Goal: Transaction & Acquisition: Subscribe to service/newsletter

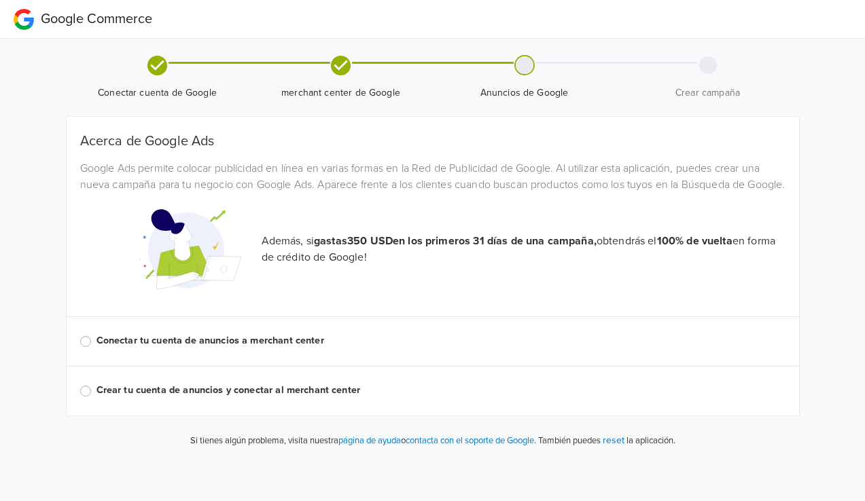
click at [139, 349] on label "Conectar tu cuenta de anuncios a merchant center" at bounding box center [440, 341] width 689 height 15
click at [0, 0] on input "Conectar tu cuenta de anuncios a merchant center" at bounding box center [0, 0] width 0 height 0
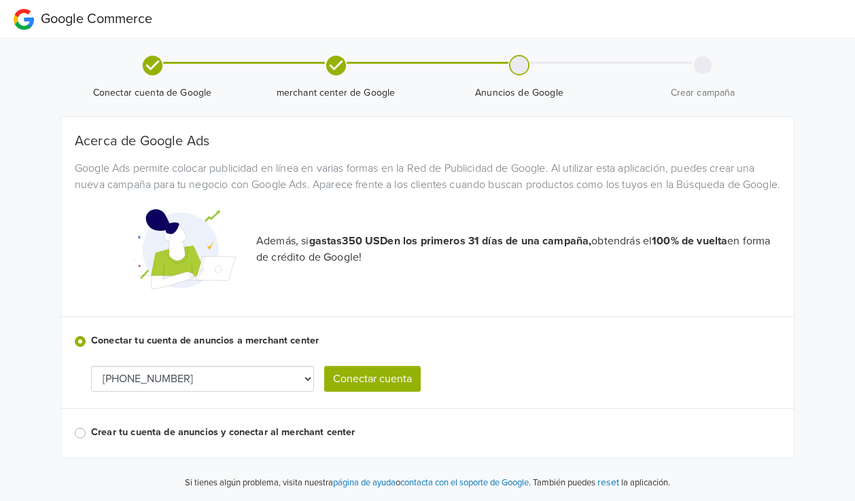
scroll to position [15, 0]
click at [286, 381] on select "[PHONE_NUMBER]" at bounding box center [202, 379] width 223 height 26
click at [372, 380] on button "Conectar cuenta" at bounding box center [372, 379] width 96 height 26
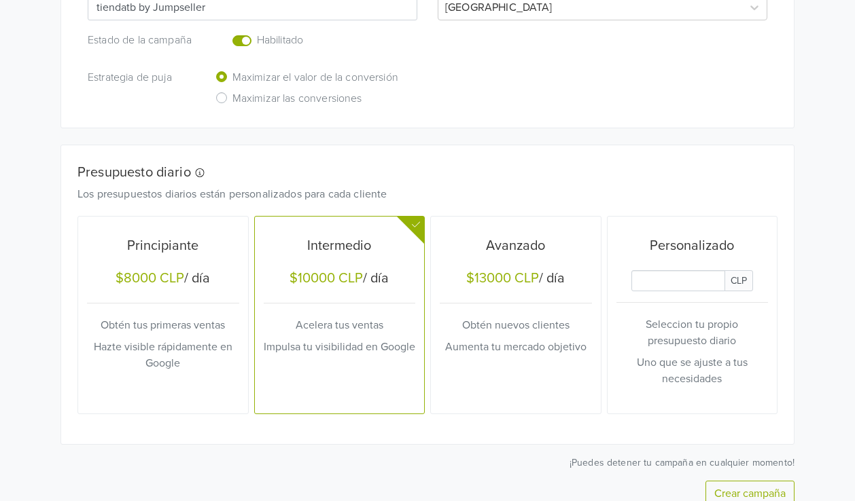
scroll to position [254, 0]
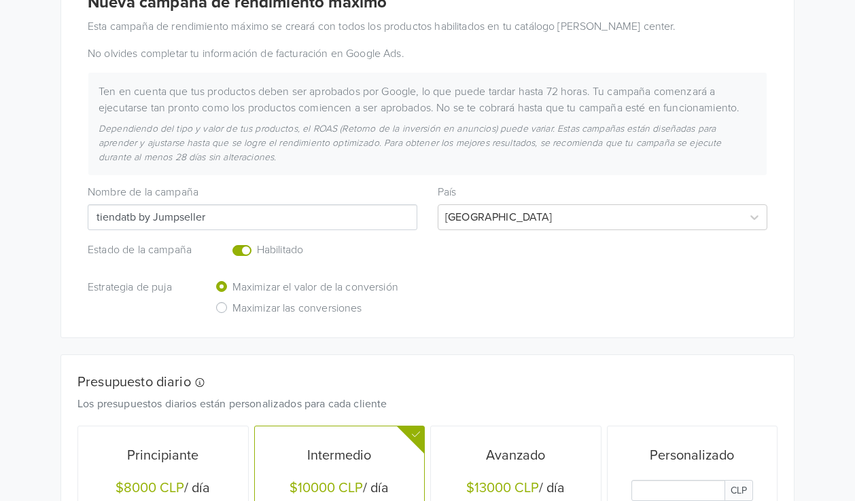
click at [147, 215] on input "tiendatb by Jumpseller" at bounding box center [253, 217] width 330 height 26
drag, startPoint x: 208, startPoint y: 219, endPoint x: 143, endPoint y: 219, distance: 65.2
click at [143, 219] on input "tiendatb by Jumpseller" at bounding box center [253, 217] width 330 height 26
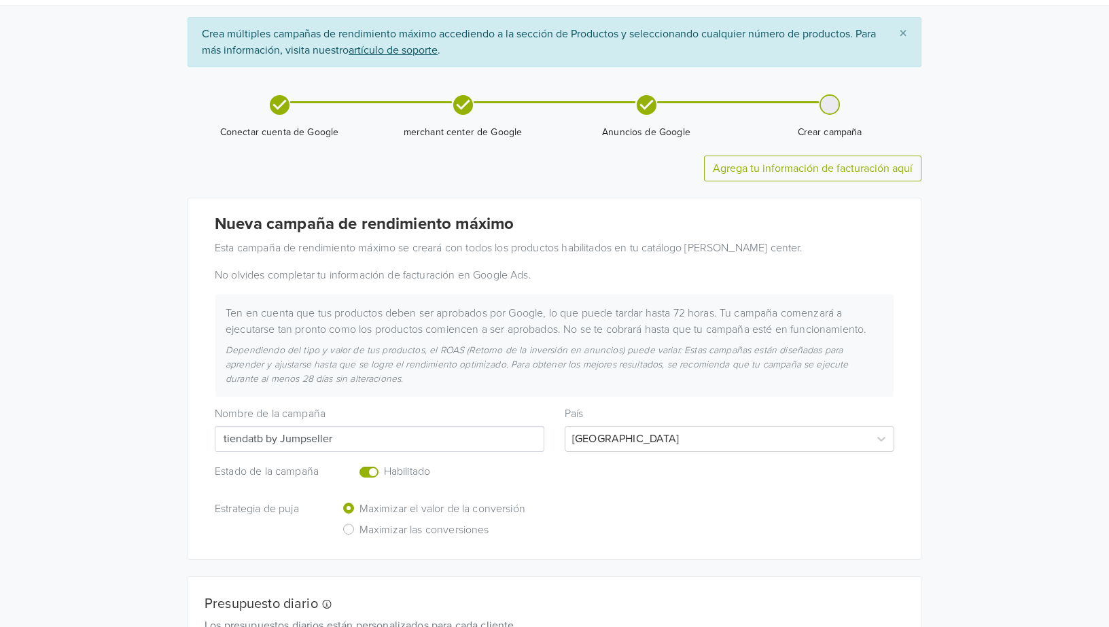
scroll to position [85, 0]
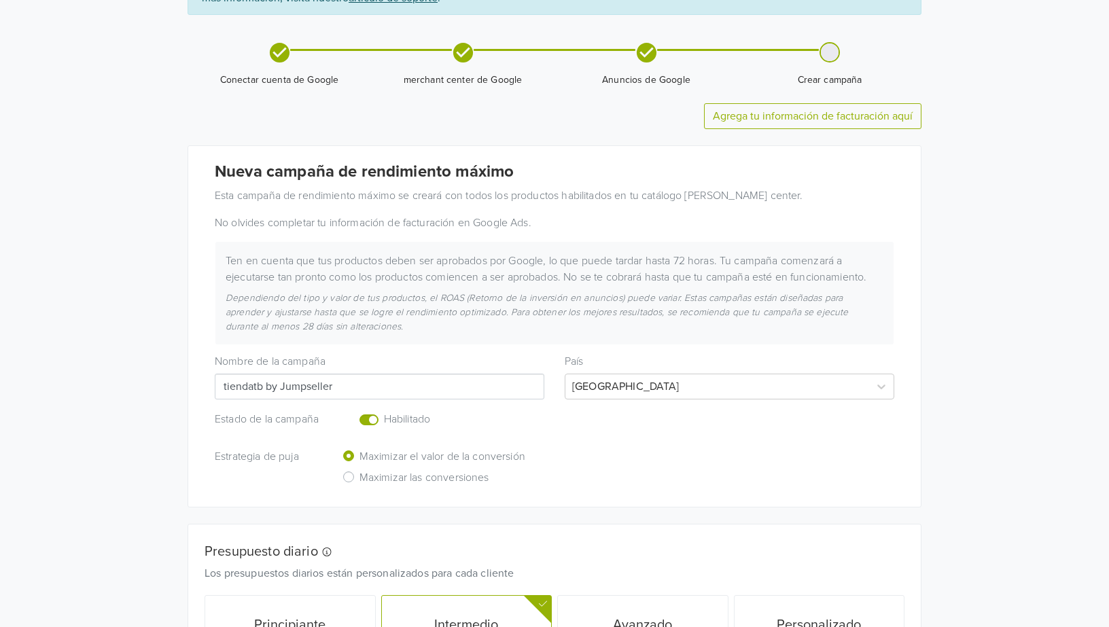
drag, startPoint x: 207, startPoint y: 360, endPoint x: 81, endPoint y: 345, distance: 127.2
click at [82, 346] on div "Google Commerce Crea múltiples campañas de rendimiento máximo accediendo a la s…" at bounding box center [554, 430] width 1109 height 1030
paste input "Campaña Ventas Celulares [GEOGRAPHIC_DATA] – Galaxy & iPhone"
type input "Campaña Ventas Celulares [GEOGRAPHIC_DATA] – Galaxy & iPhone"
drag, startPoint x: 610, startPoint y: 471, endPoint x: 596, endPoint y: 471, distance: 13.6
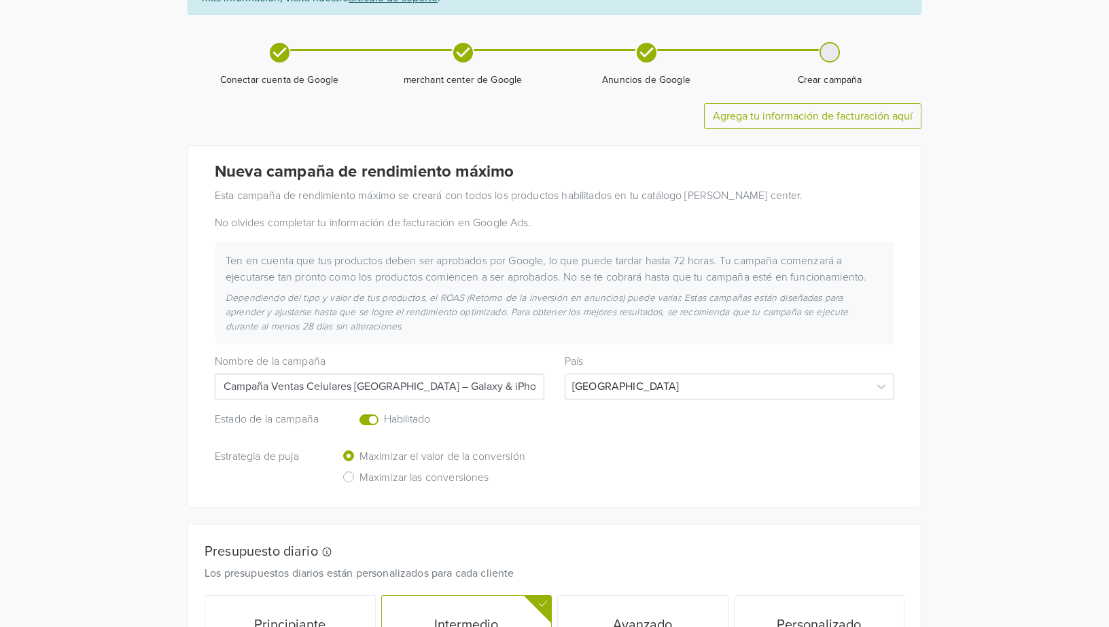
click at [609, 470] on div "Estrategia de puja Maximizar el valor de la conversión Maximizar las conversion…" at bounding box center [554, 469] width 700 height 42
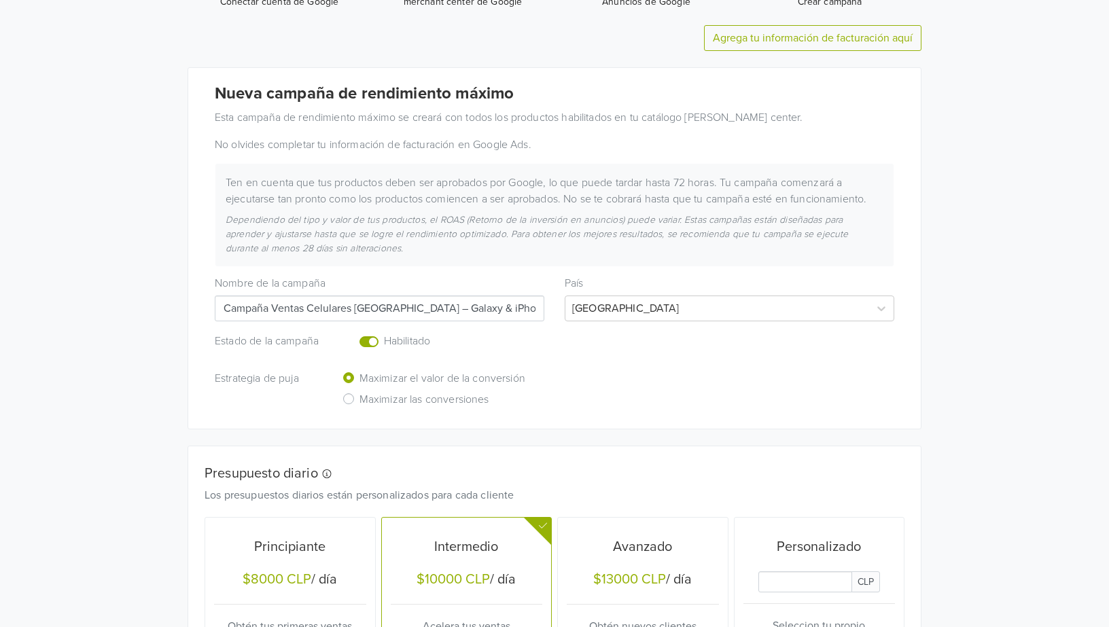
scroll to position [170, 0]
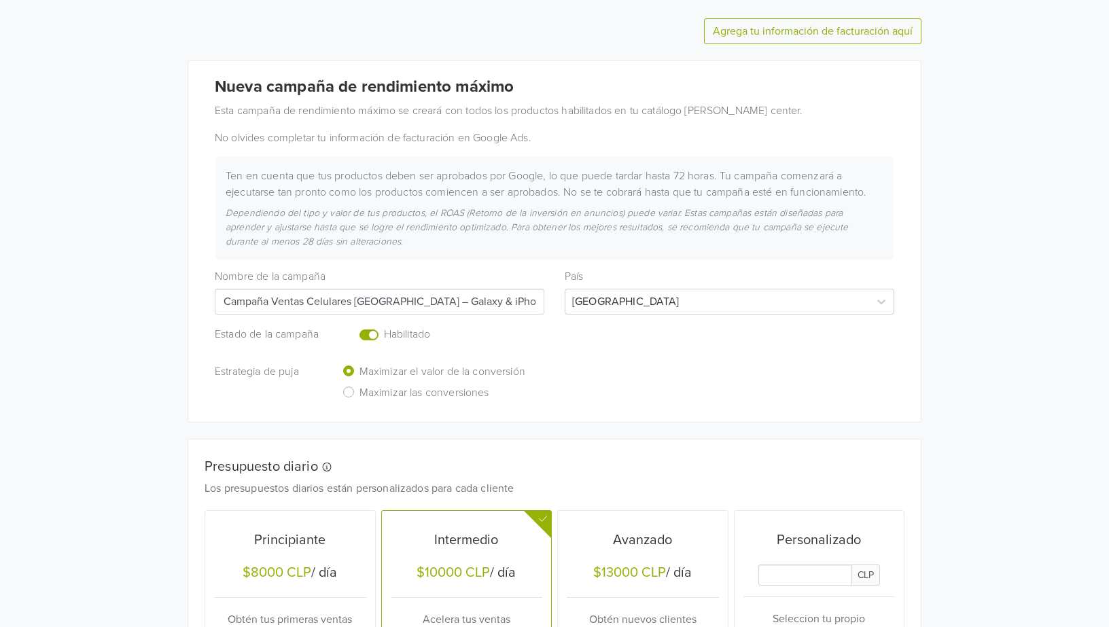
drag, startPoint x: 1031, startPoint y: 354, endPoint x: 747, endPoint y: 552, distance: 346.0
click at [864, 354] on div "Google Commerce Crea múltiples campañas de rendimiento máximo accediendo a la s…" at bounding box center [554, 345] width 1109 height 1030
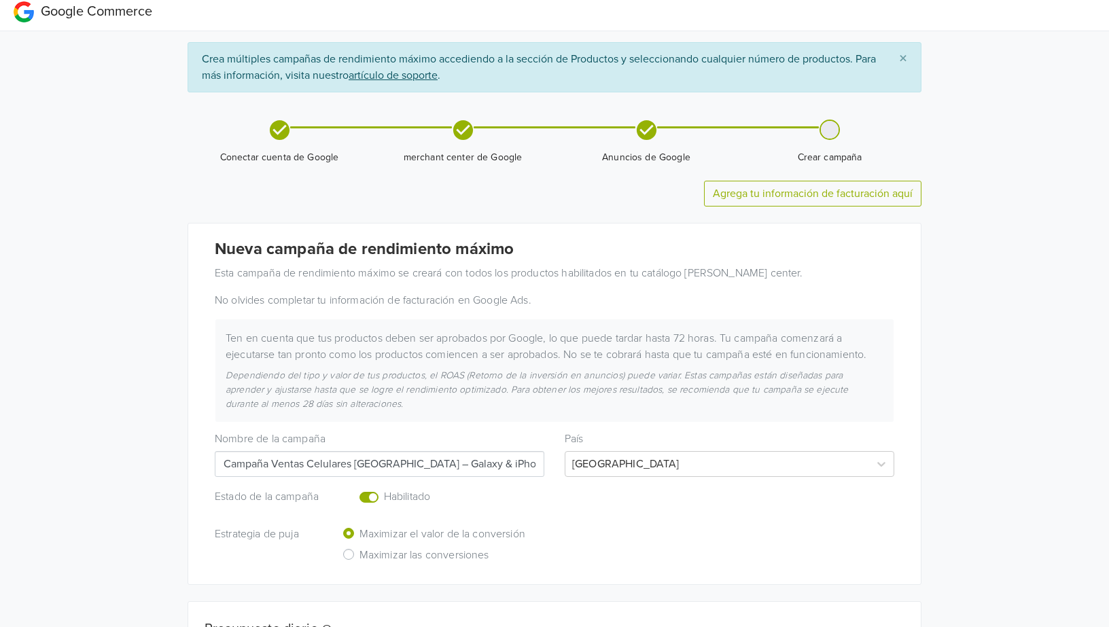
scroll to position [0, 0]
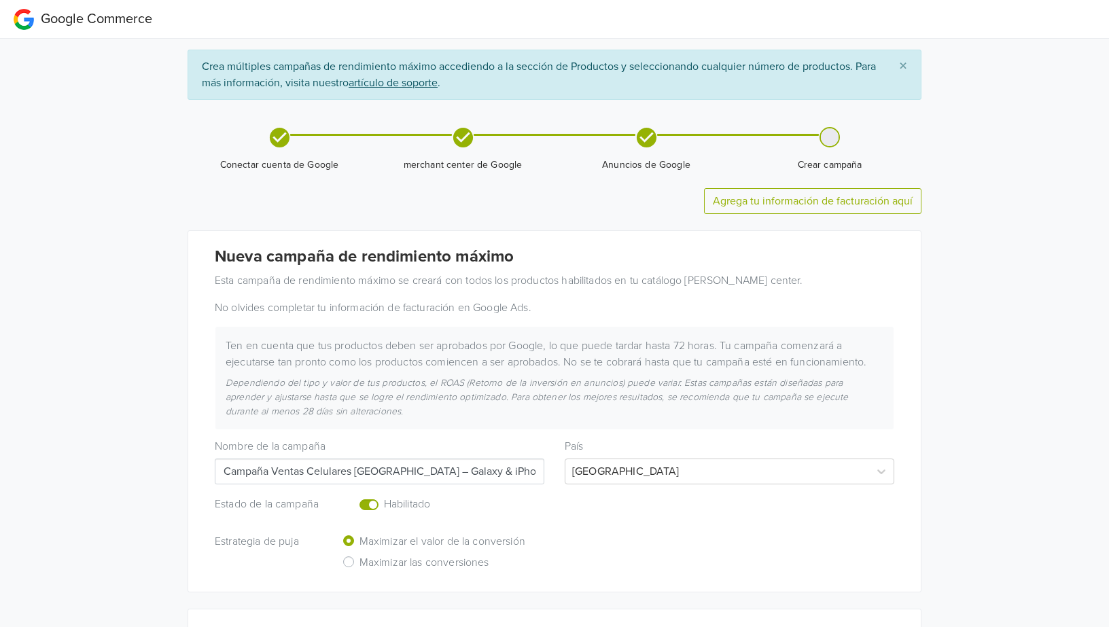
click at [819, 198] on link "Agrega tu información de facturación aquí" at bounding box center [813, 201] width 200 height 14
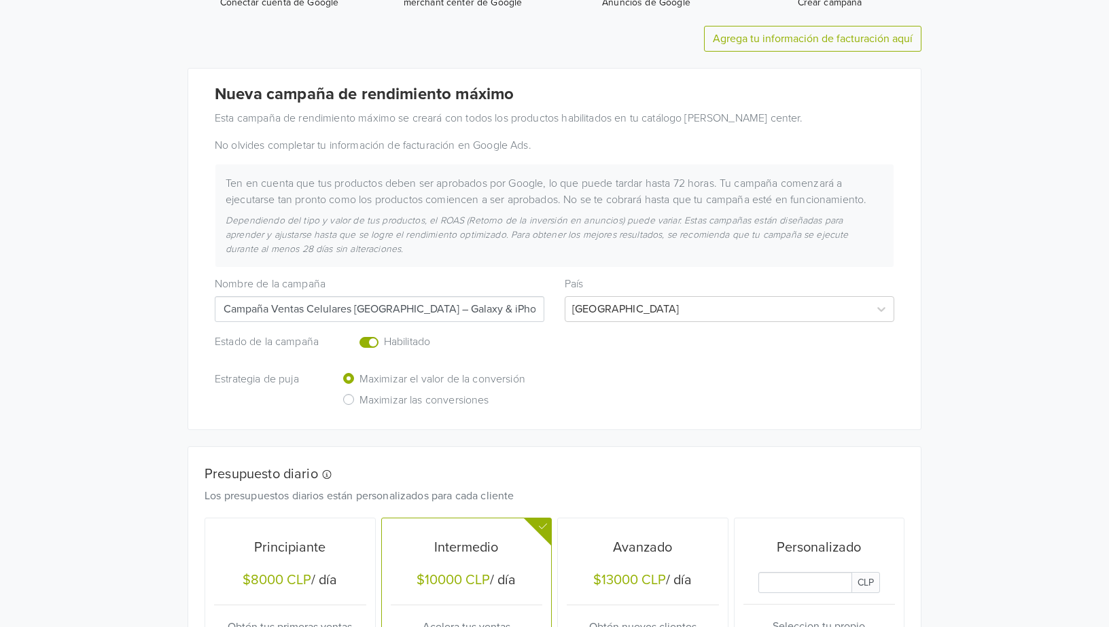
scroll to position [148, 0]
